Goal: Check status

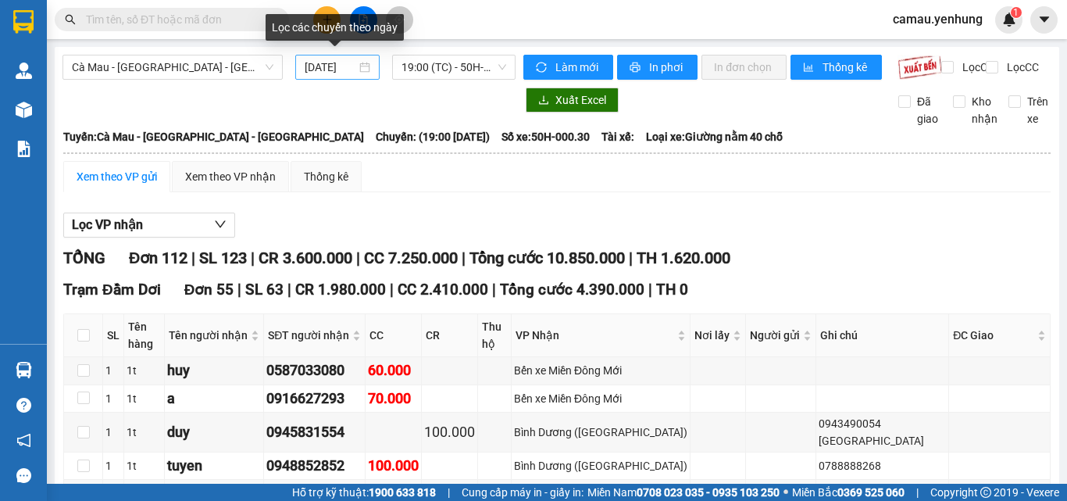
click at [359, 70] on div "[DATE]" at bounding box center [338, 67] width 66 height 17
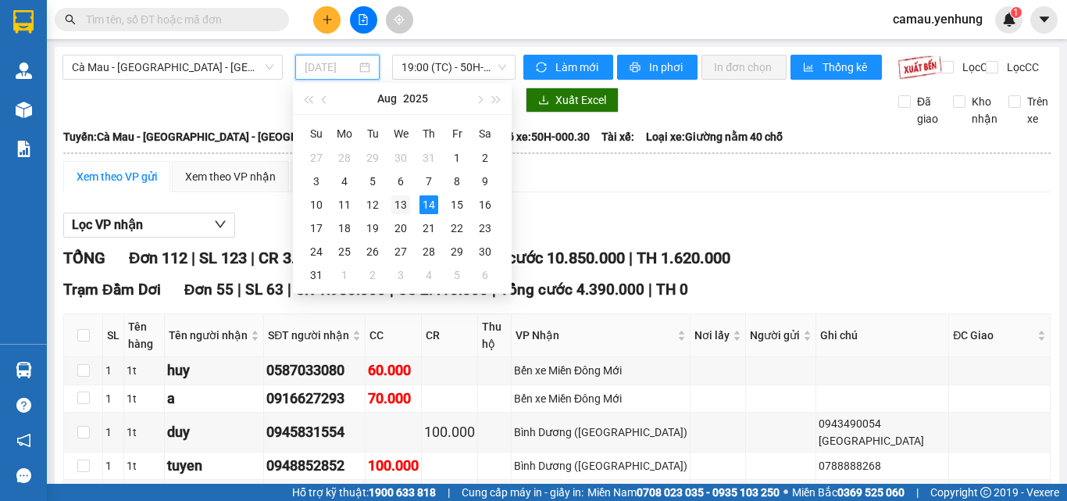
click at [405, 204] on div "13" at bounding box center [400, 204] width 19 height 19
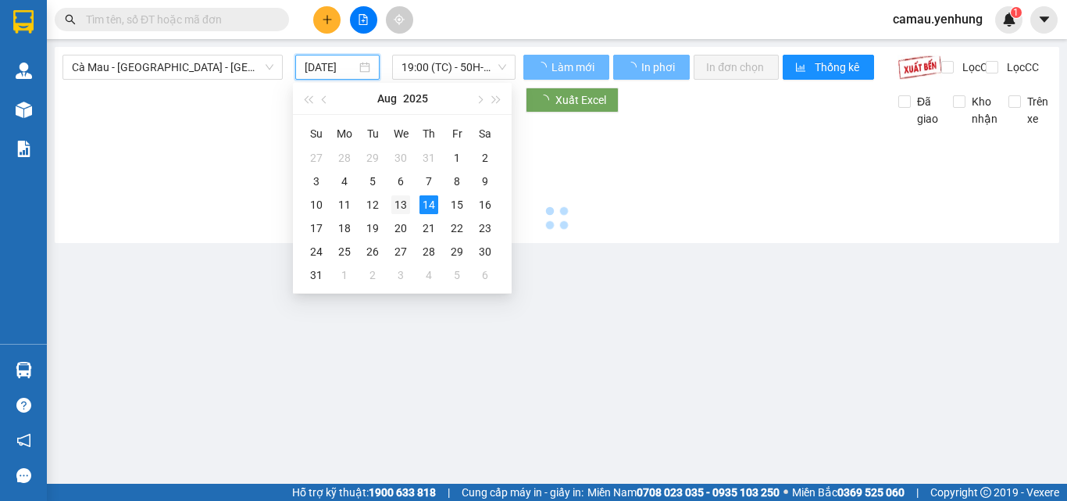
scroll to position [0, 4]
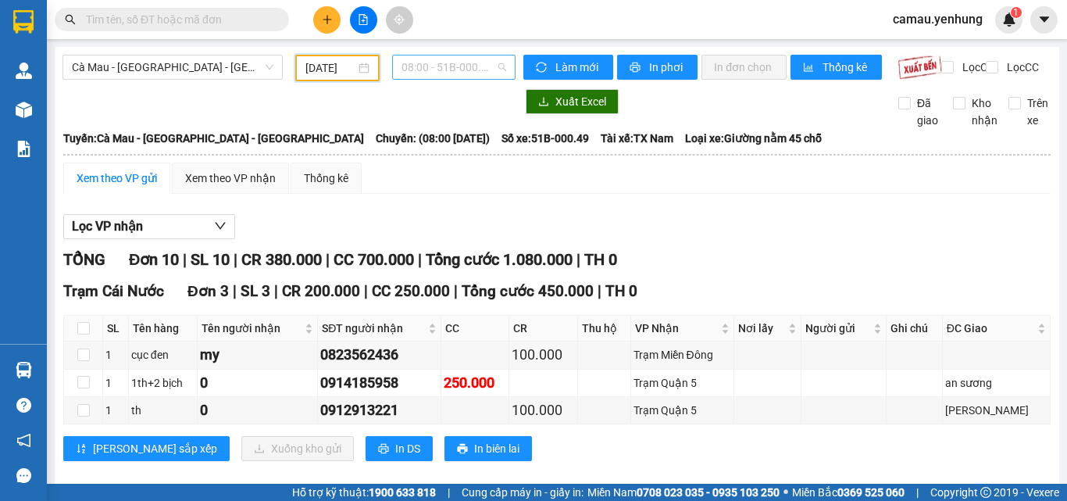
click at [491, 65] on span "08:00 - 51B-000.49" at bounding box center [453, 66] width 105 height 23
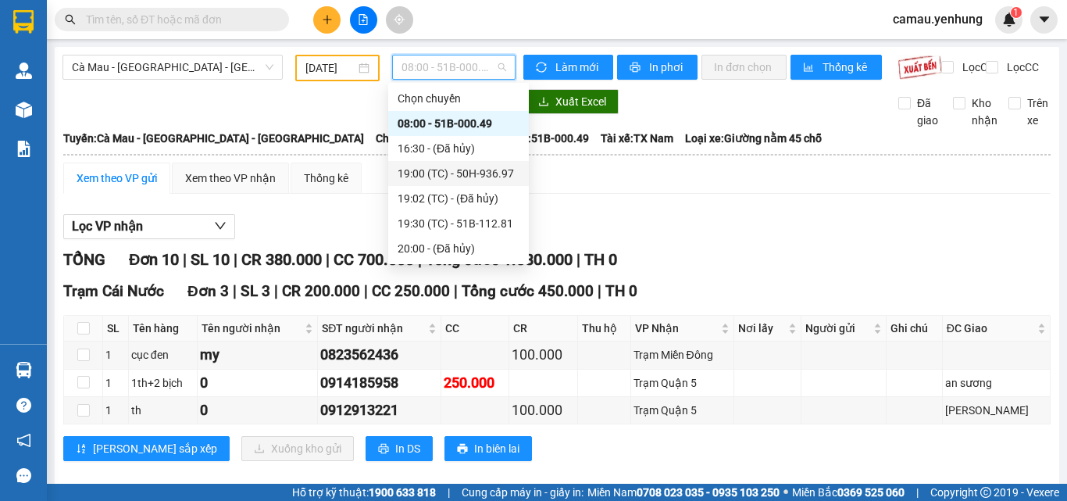
click at [475, 169] on div "19:00 (TC) - 50H-936.97" at bounding box center [459, 173] width 122 height 17
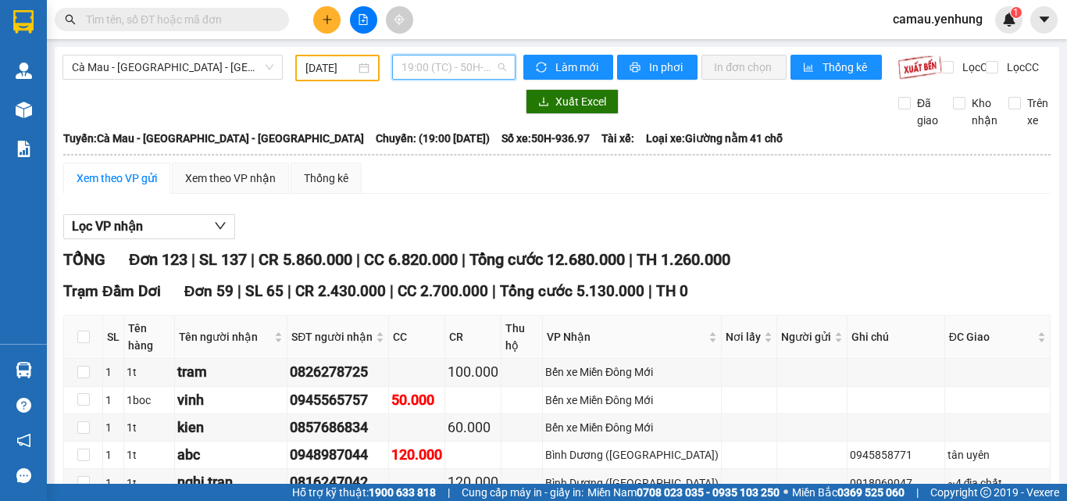
click at [496, 70] on span "19:00 (TC) - 50H-936.97" at bounding box center [453, 66] width 105 height 23
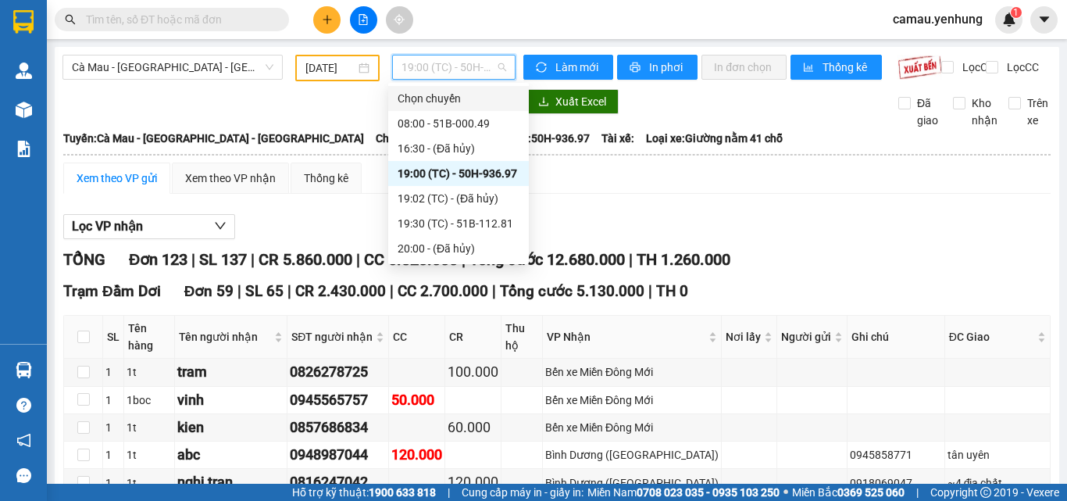
click at [364, 66] on div "[DATE]" at bounding box center [337, 67] width 64 height 17
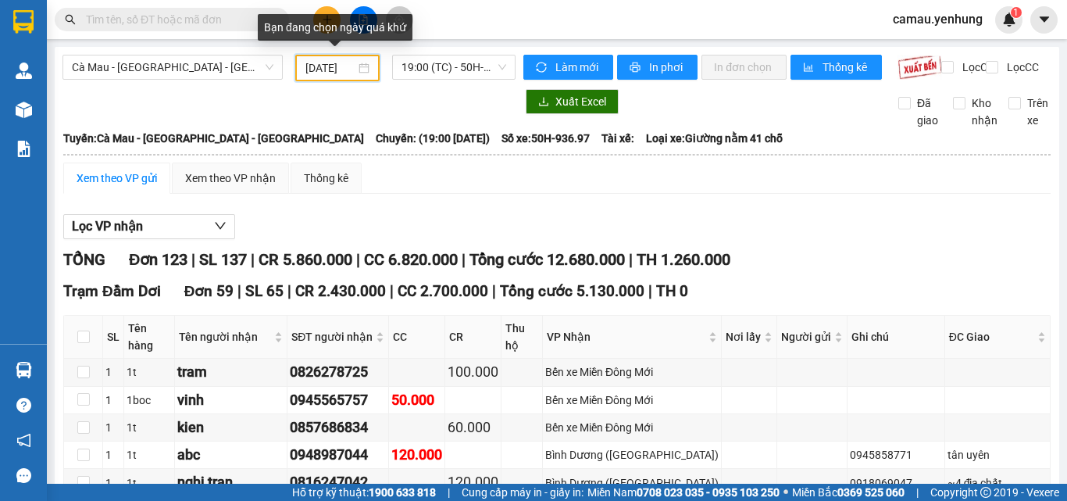
scroll to position [0, 6]
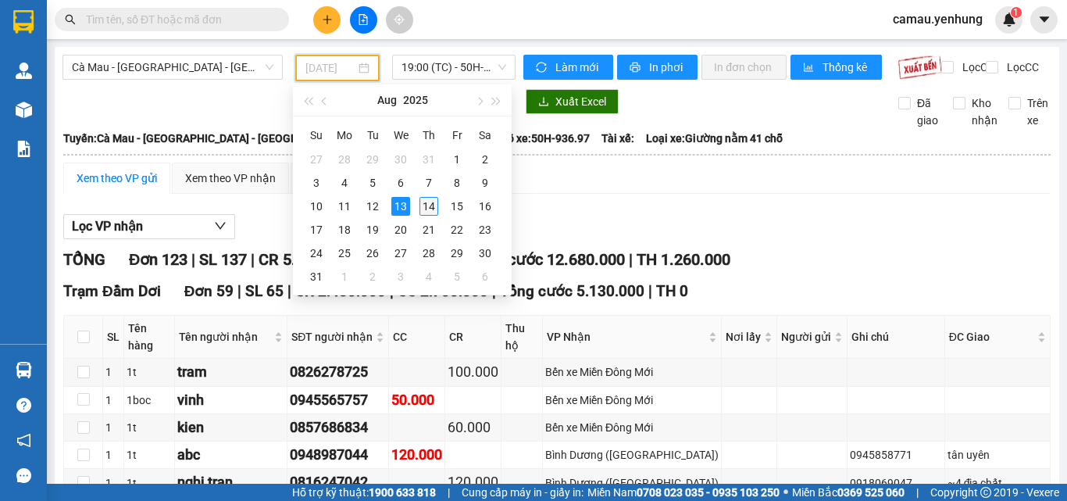
click at [430, 206] on div "14" at bounding box center [428, 206] width 19 height 19
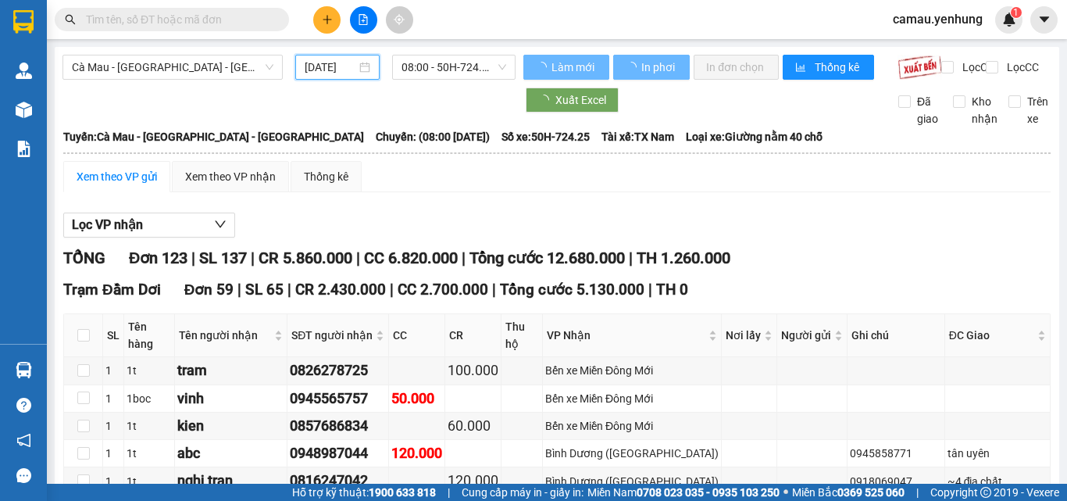
type input "[DATE]"
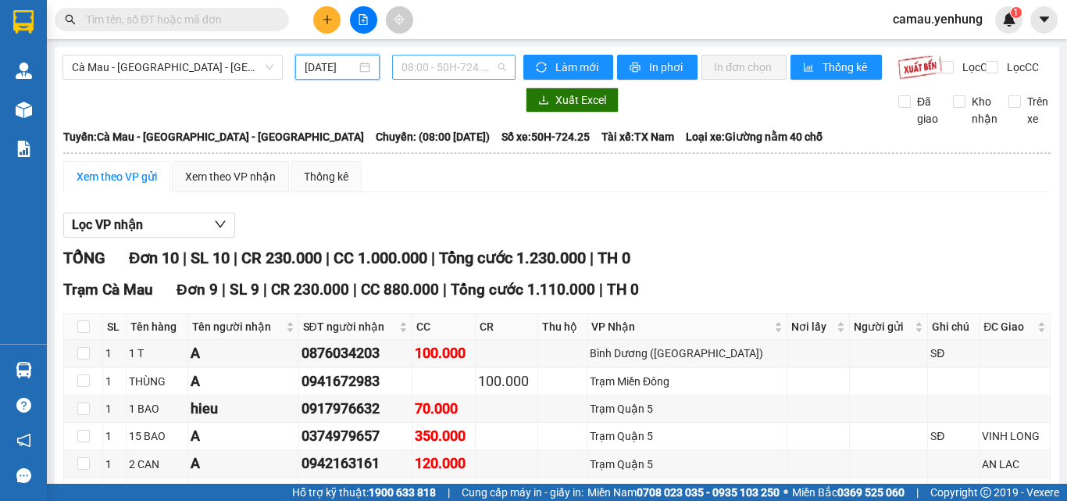
click at [496, 63] on span "08:00 - 50H-724.25" at bounding box center [453, 66] width 105 height 23
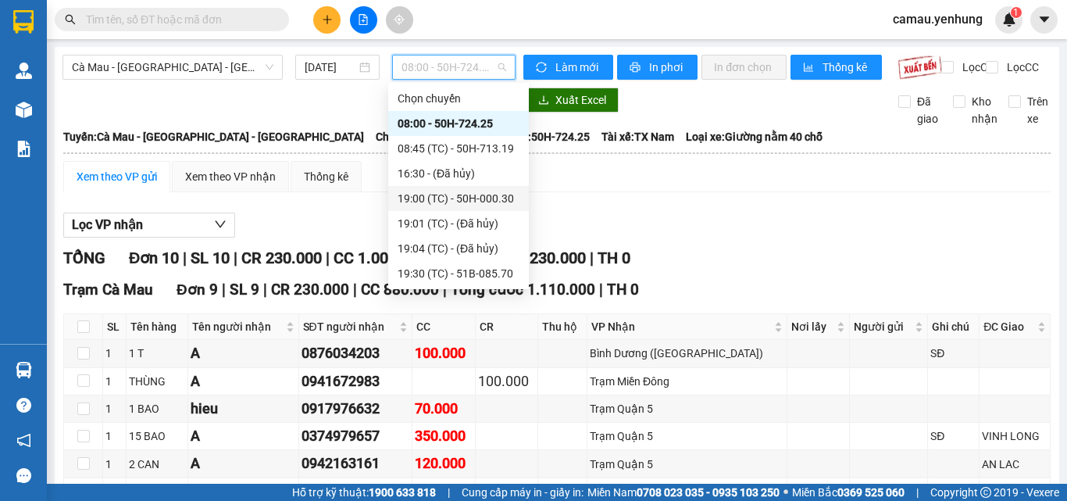
click at [477, 202] on div "19:00 (TC) - 50H-000.30" at bounding box center [459, 198] width 122 height 17
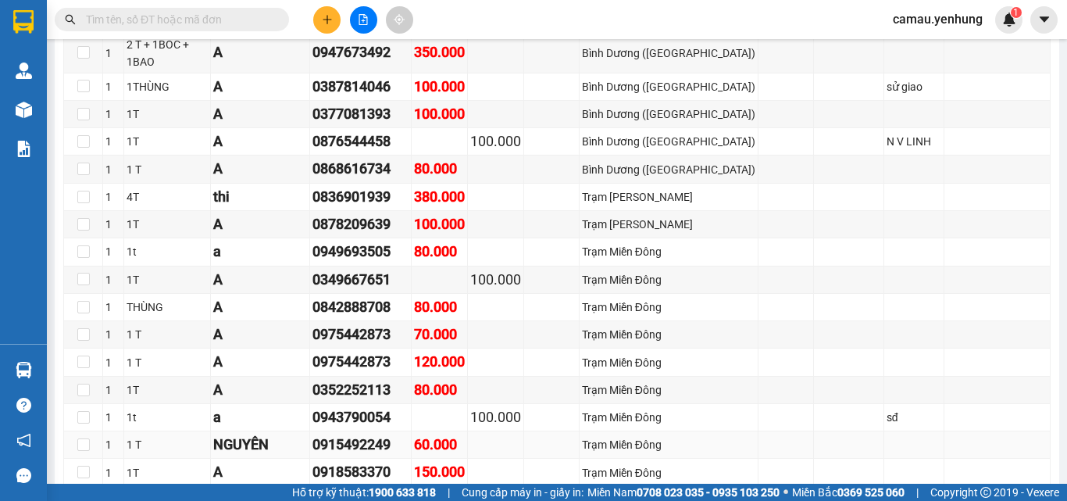
scroll to position [2265, 0]
